Goal: Information Seeking & Learning: Learn about a topic

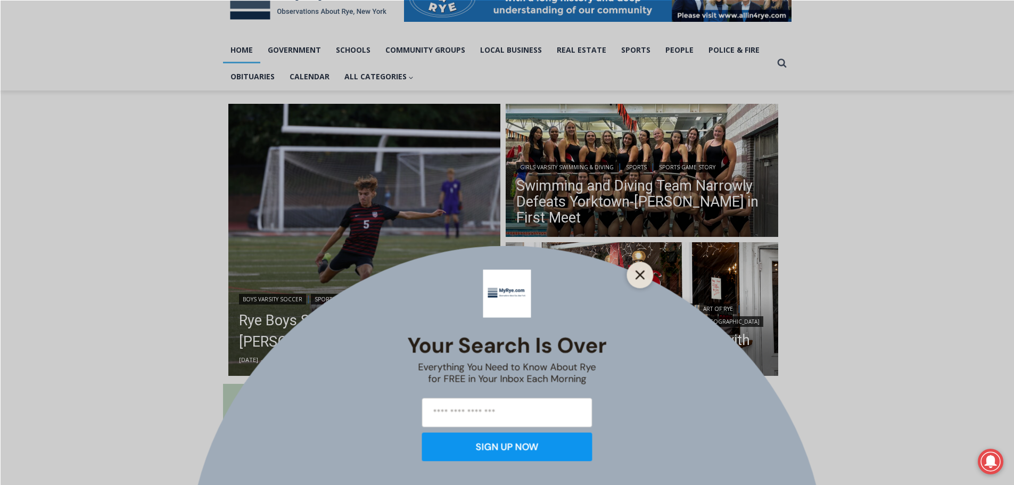
click at [636, 272] on icon "Close" at bounding box center [641, 275] width 10 height 10
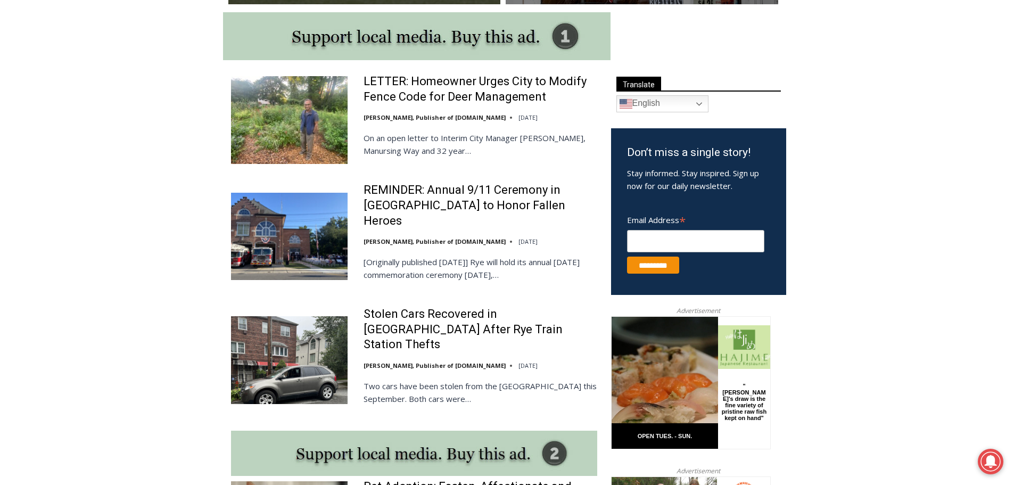
scroll to position [566, 0]
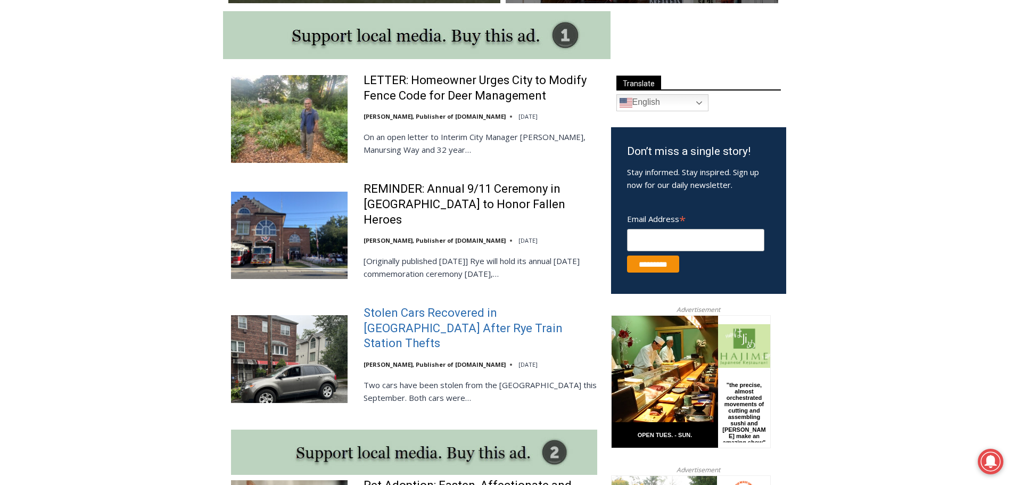
click at [430, 313] on link "Stolen Cars Recovered in Bronx After Rye Train Station Thefts" at bounding box center [481, 329] width 234 height 46
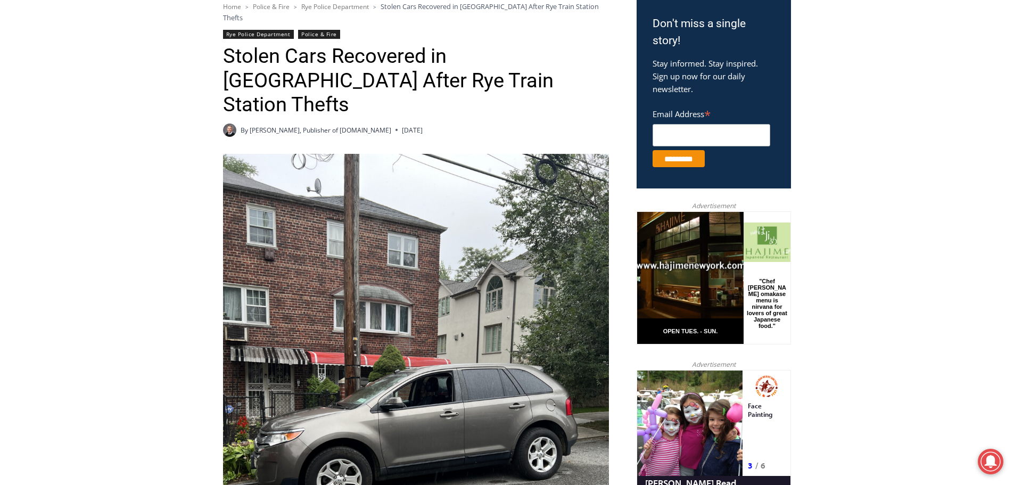
scroll to position [245, 0]
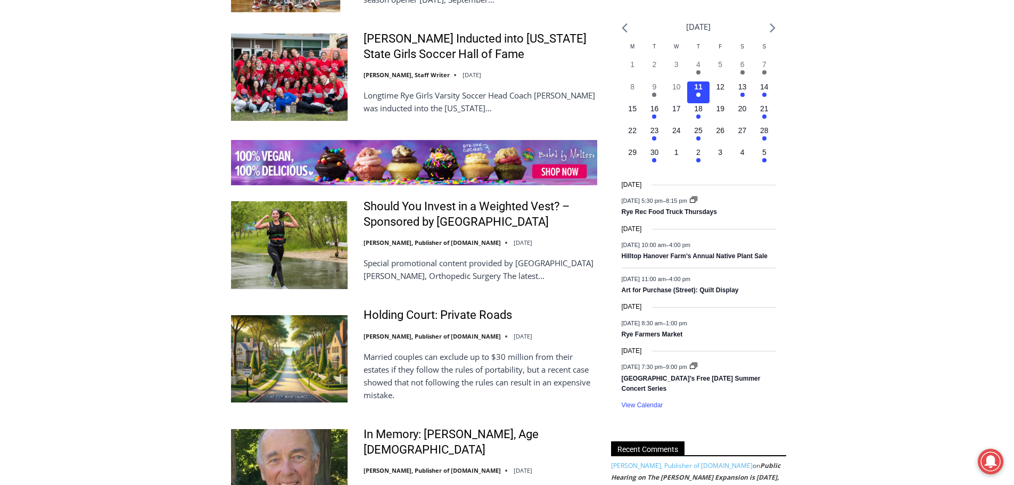
scroll to position [1184, 0]
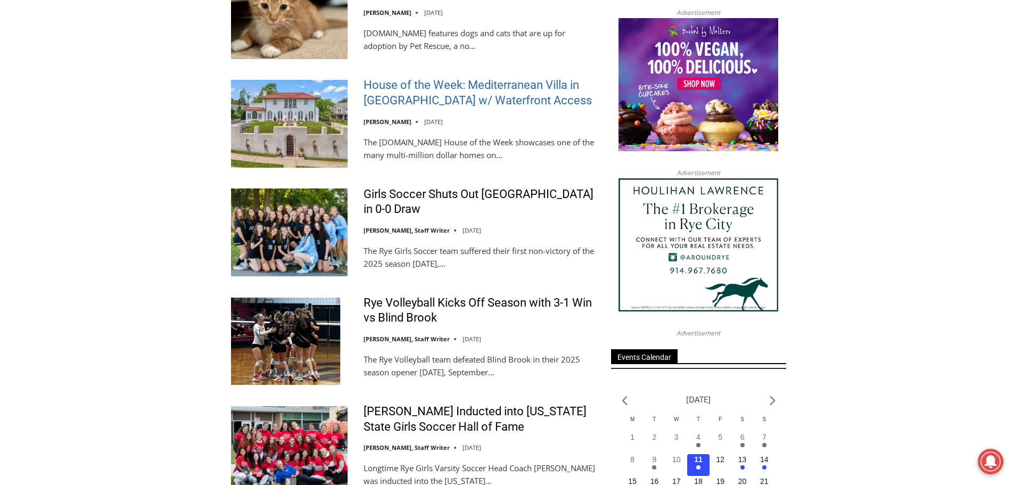
click at [458, 78] on link "House of the Week: Mediterranean Villa in Mamaroneck w/ Waterfront Access" at bounding box center [481, 93] width 234 height 30
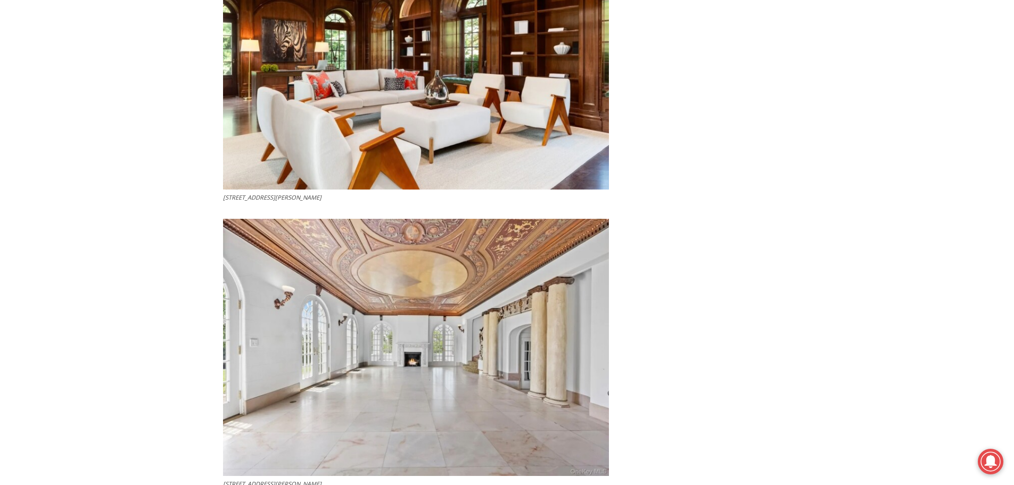
scroll to position [2746, 0]
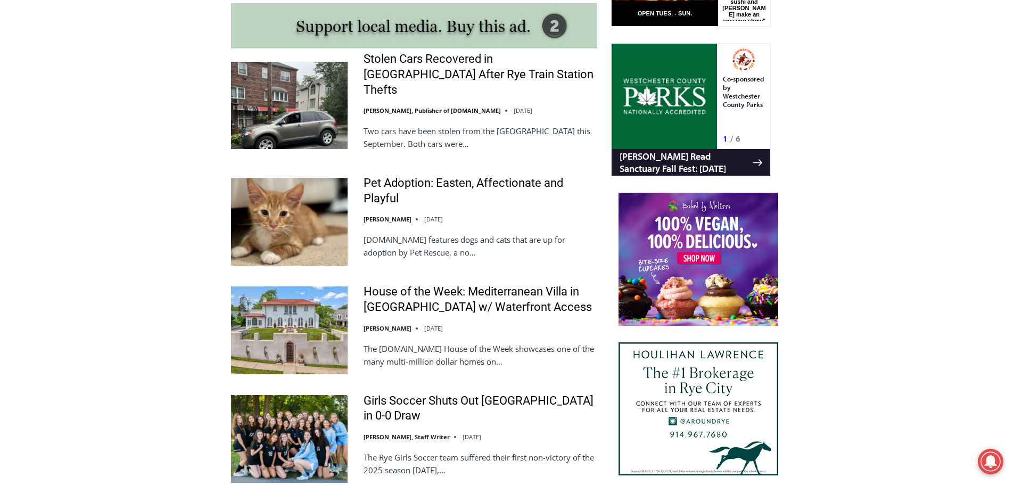
scroll to position [865, 0]
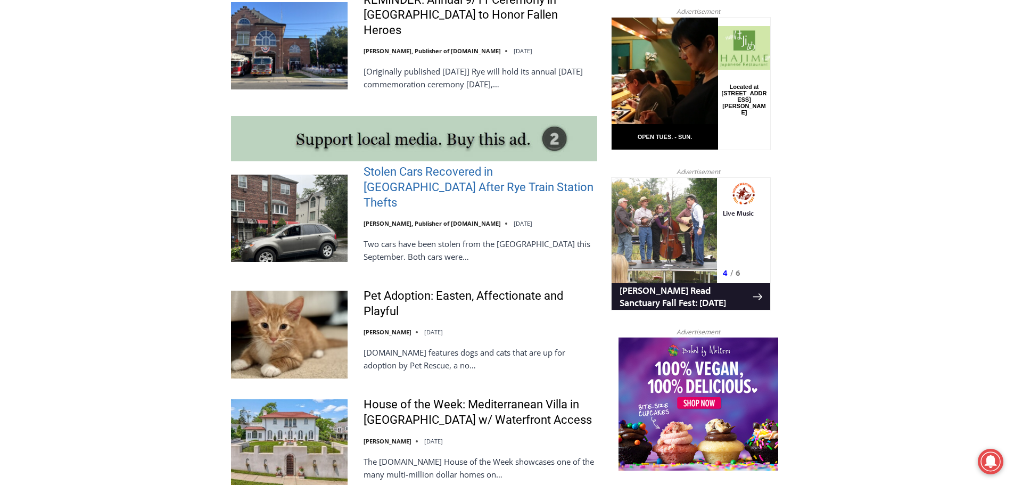
click at [431, 172] on link "Stolen Cars Recovered in [GEOGRAPHIC_DATA] After Rye Train Station Thefts" at bounding box center [481, 187] width 234 height 46
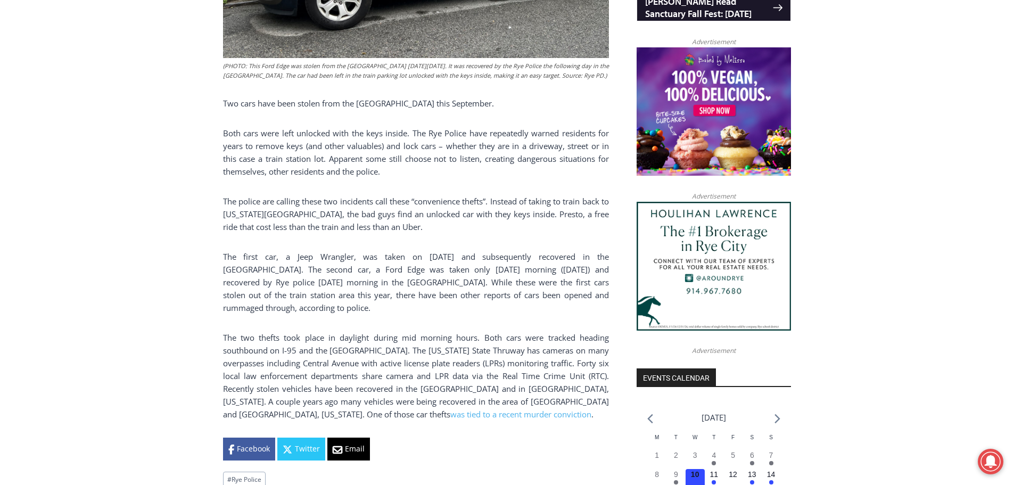
scroll to position [852, 0]
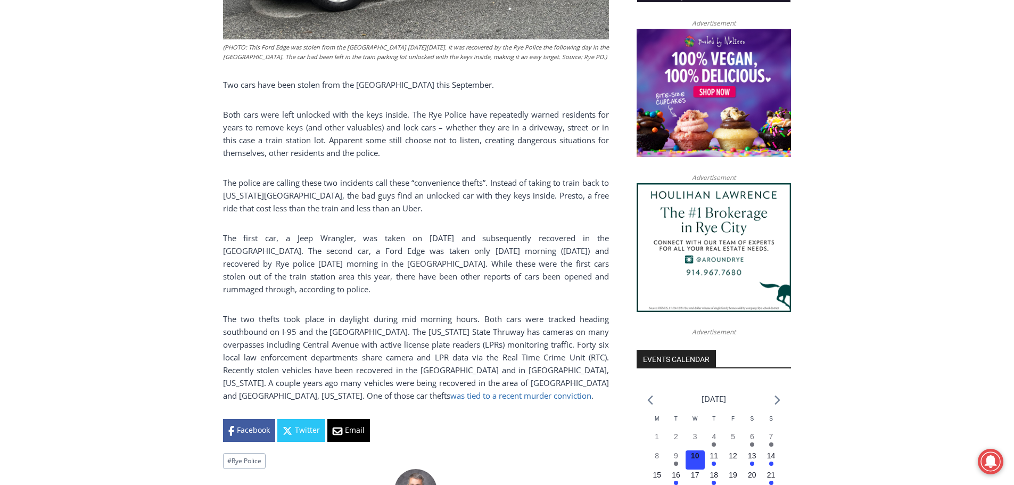
click at [450, 390] on link "was tied to a recent murder conviction" at bounding box center [520, 395] width 141 height 11
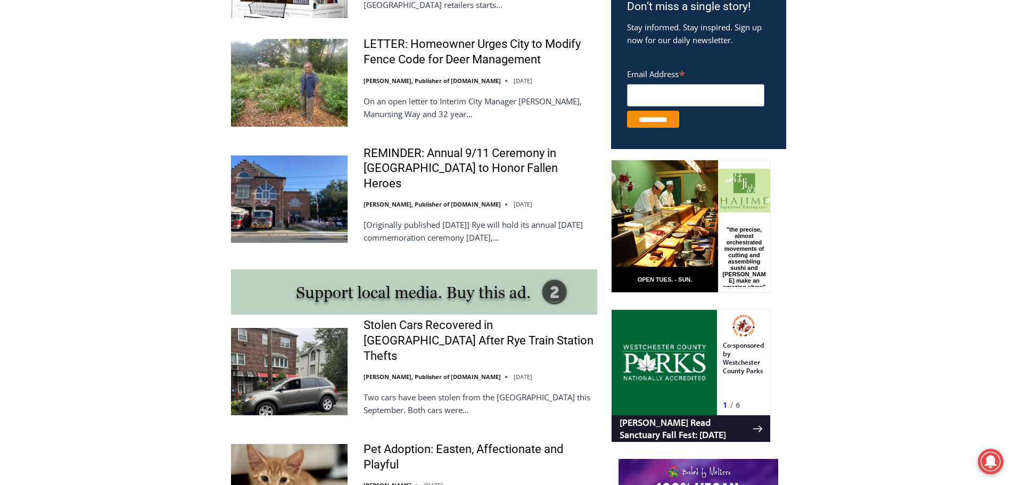
scroll to position [705, 0]
